Goal: Task Accomplishment & Management: Manage account settings

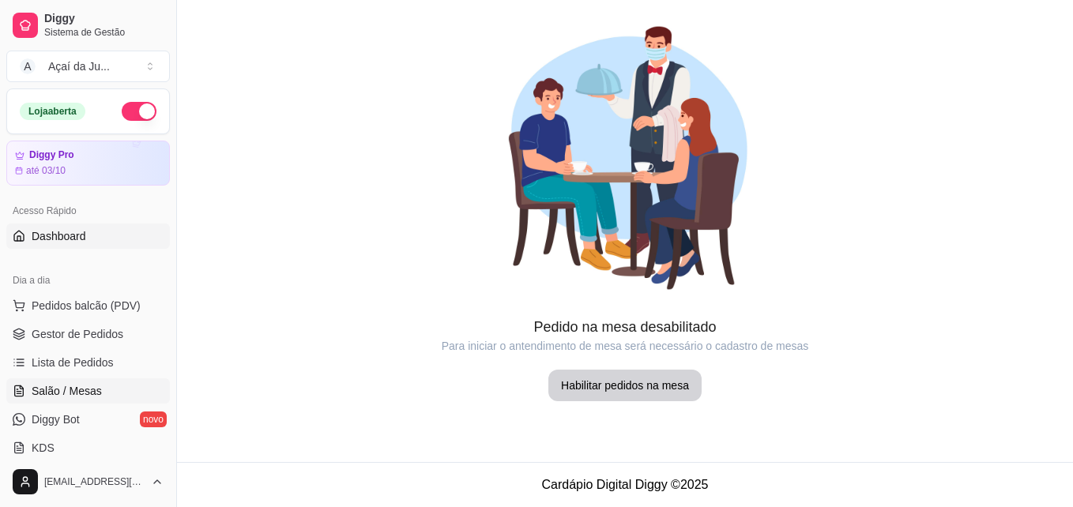
click at [100, 226] on link "Dashboard" at bounding box center [88, 236] width 164 height 25
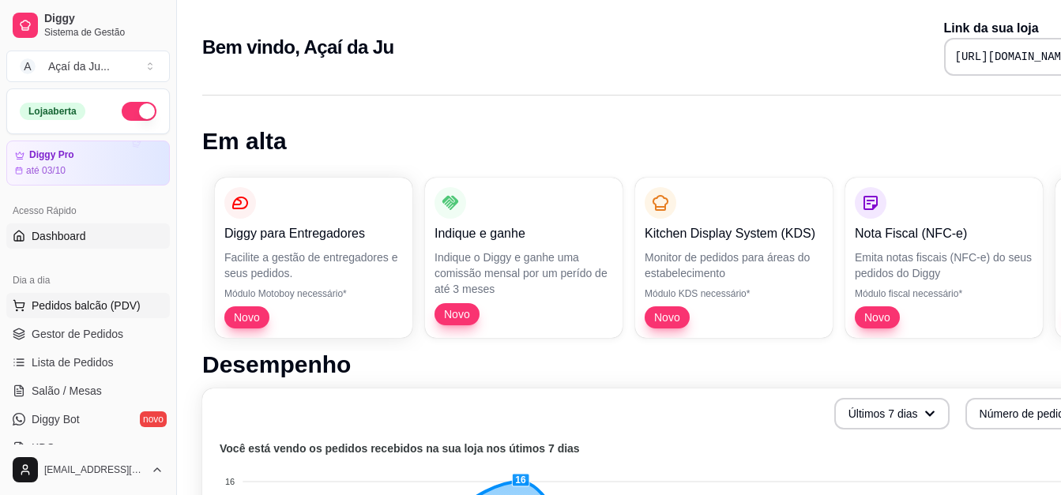
click at [53, 307] on span "Pedidos balcão (PDV)" at bounding box center [86, 306] width 109 height 16
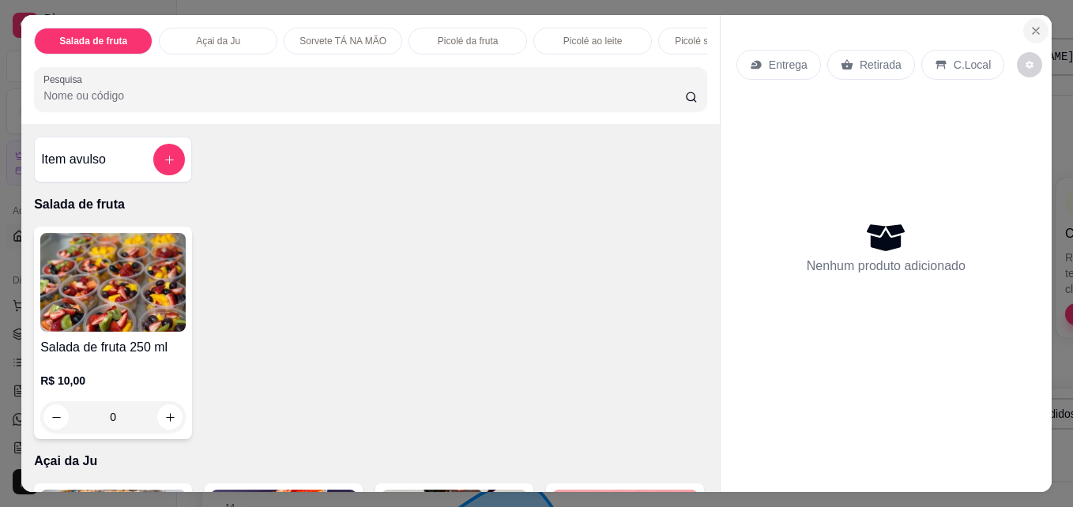
click at [1037, 19] on button "Close" at bounding box center [1035, 30] width 25 height 25
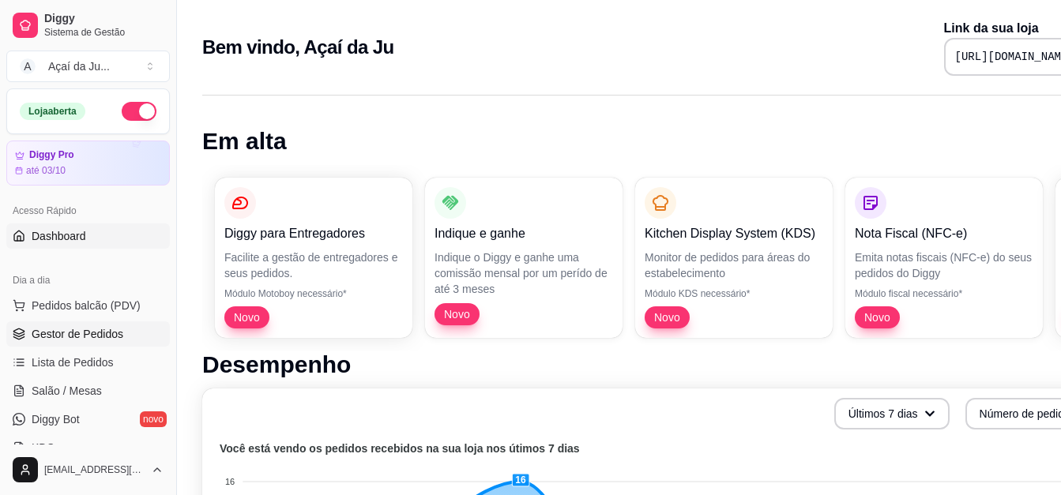
click at [113, 333] on span "Gestor de Pedidos" at bounding box center [78, 334] width 92 height 16
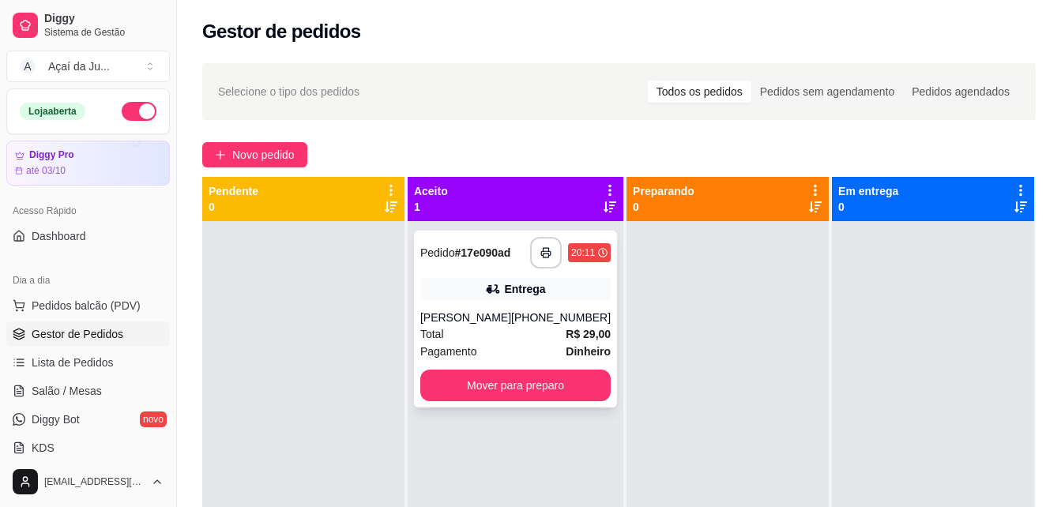
click at [457, 319] on div "[PERSON_NAME]" at bounding box center [465, 318] width 91 height 16
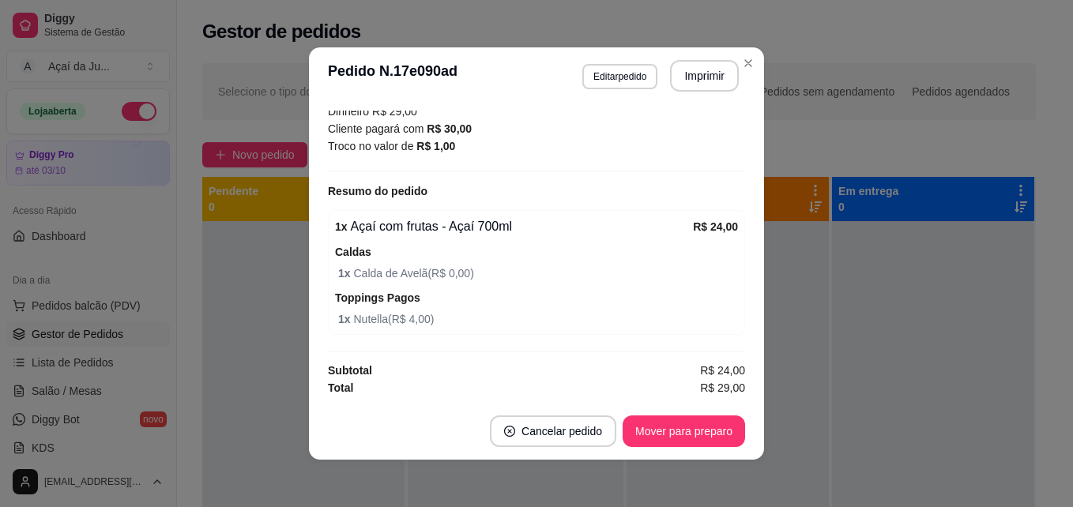
scroll to position [3, 0]
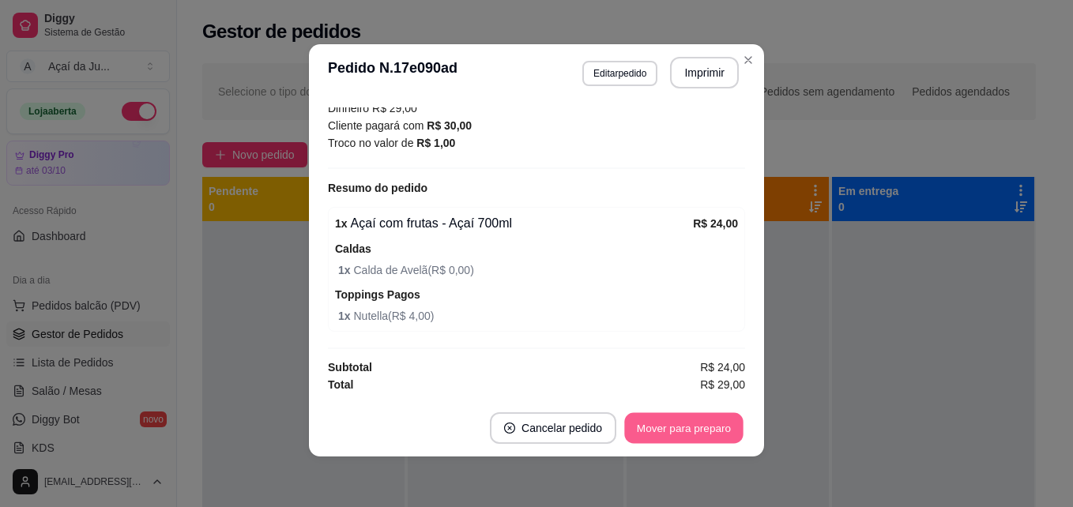
click at [666, 424] on button "Mover para preparo" at bounding box center [683, 428] width 119 height 31
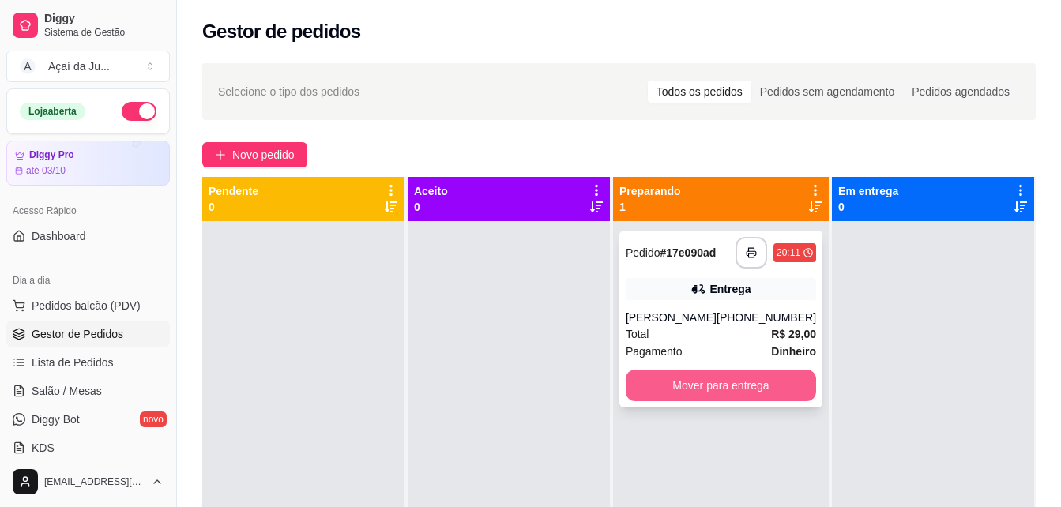
click at [781, 371] on button "Mover para entrega" at bounding box center [721, 386] width 190 height 32
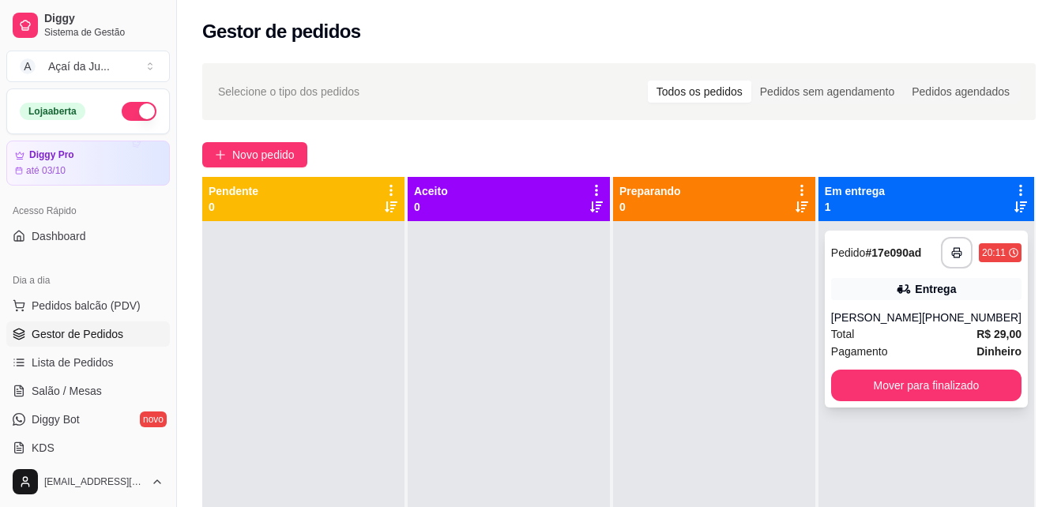
click at [842, 331] on span "Total" at bounding box center [843, 334] width 24 height 17
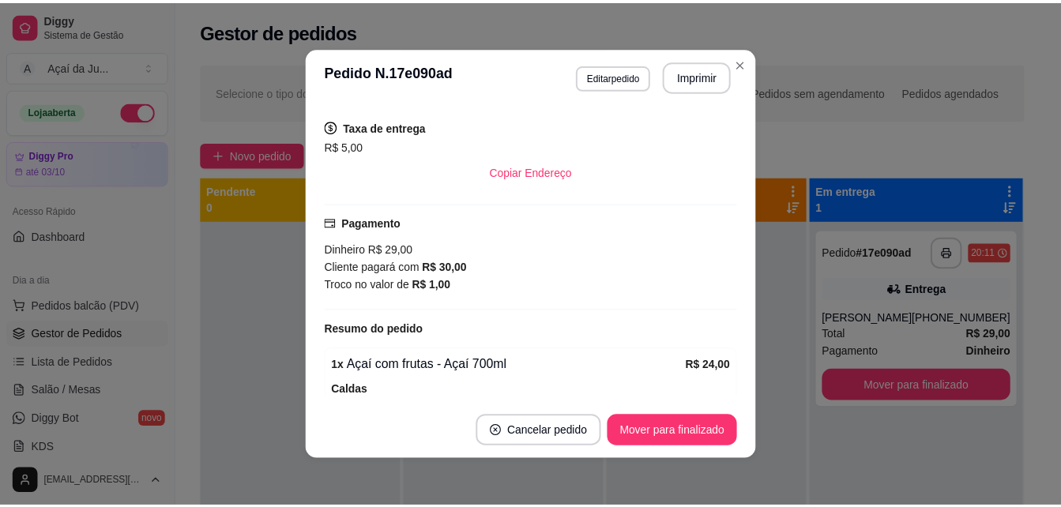
scroll to position [454, 0]
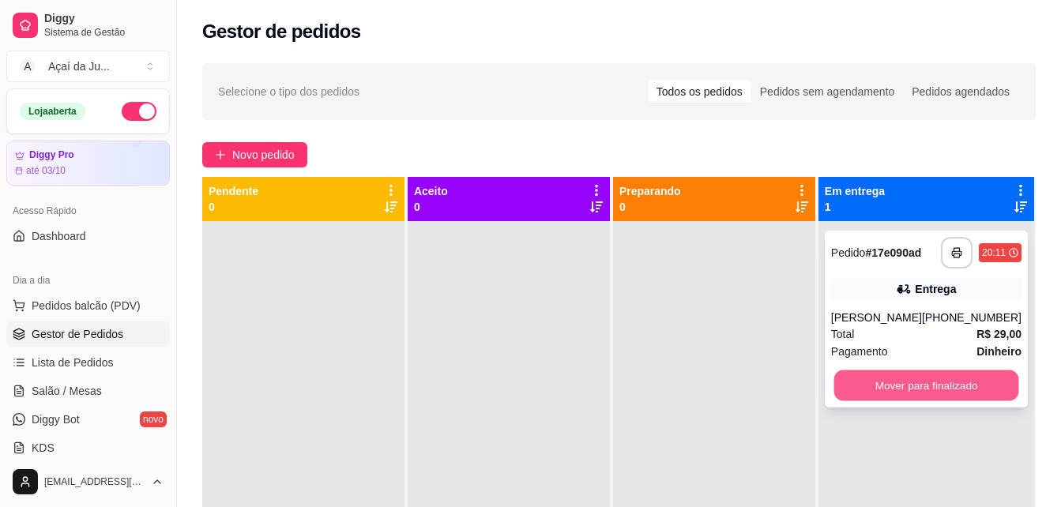
click at [902, 388] on button "Mover para finalizado" at bounding box center [926, 386] width 185 height 31
